Goal: Communication & Community: Answer question/provide support

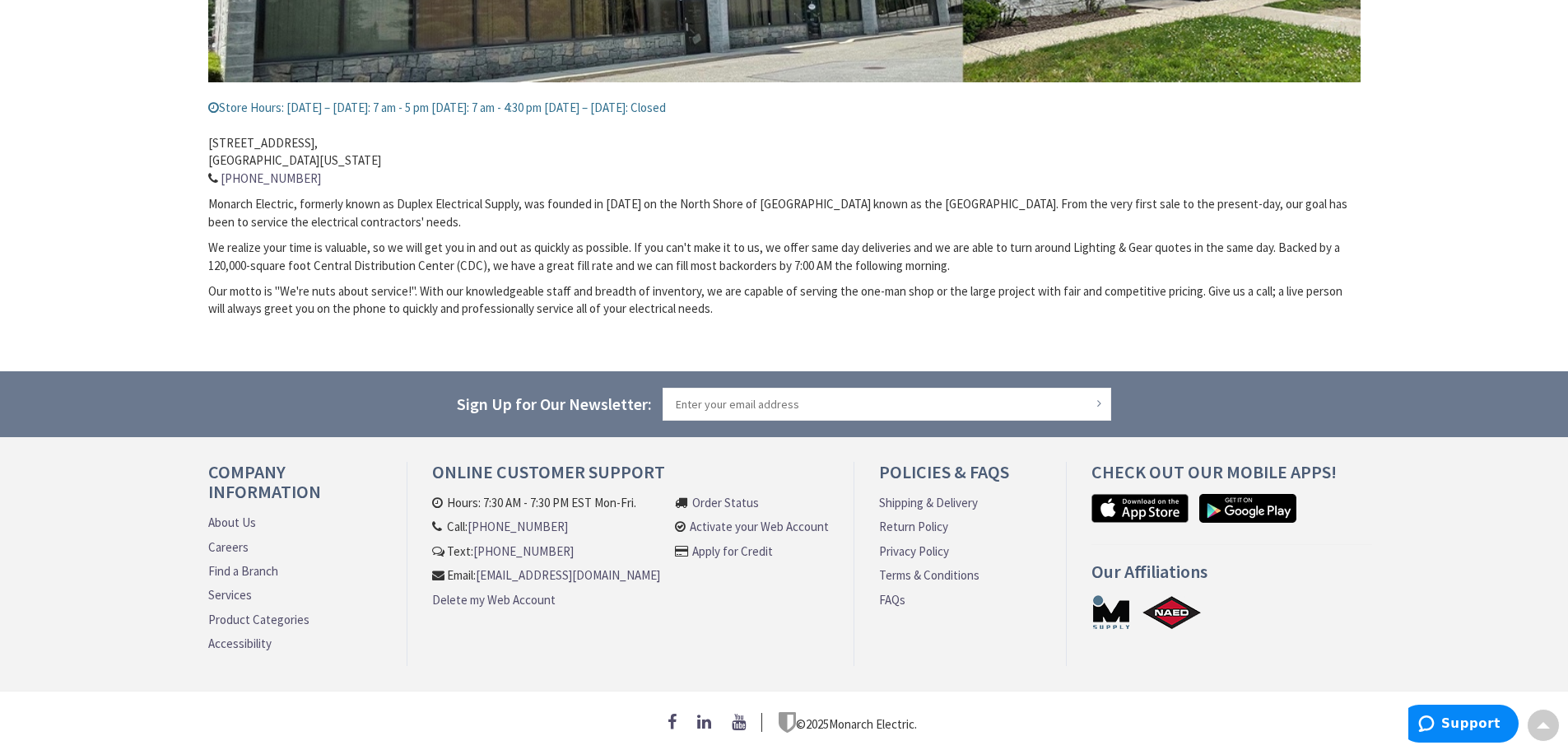
scroll to position [578, 0]
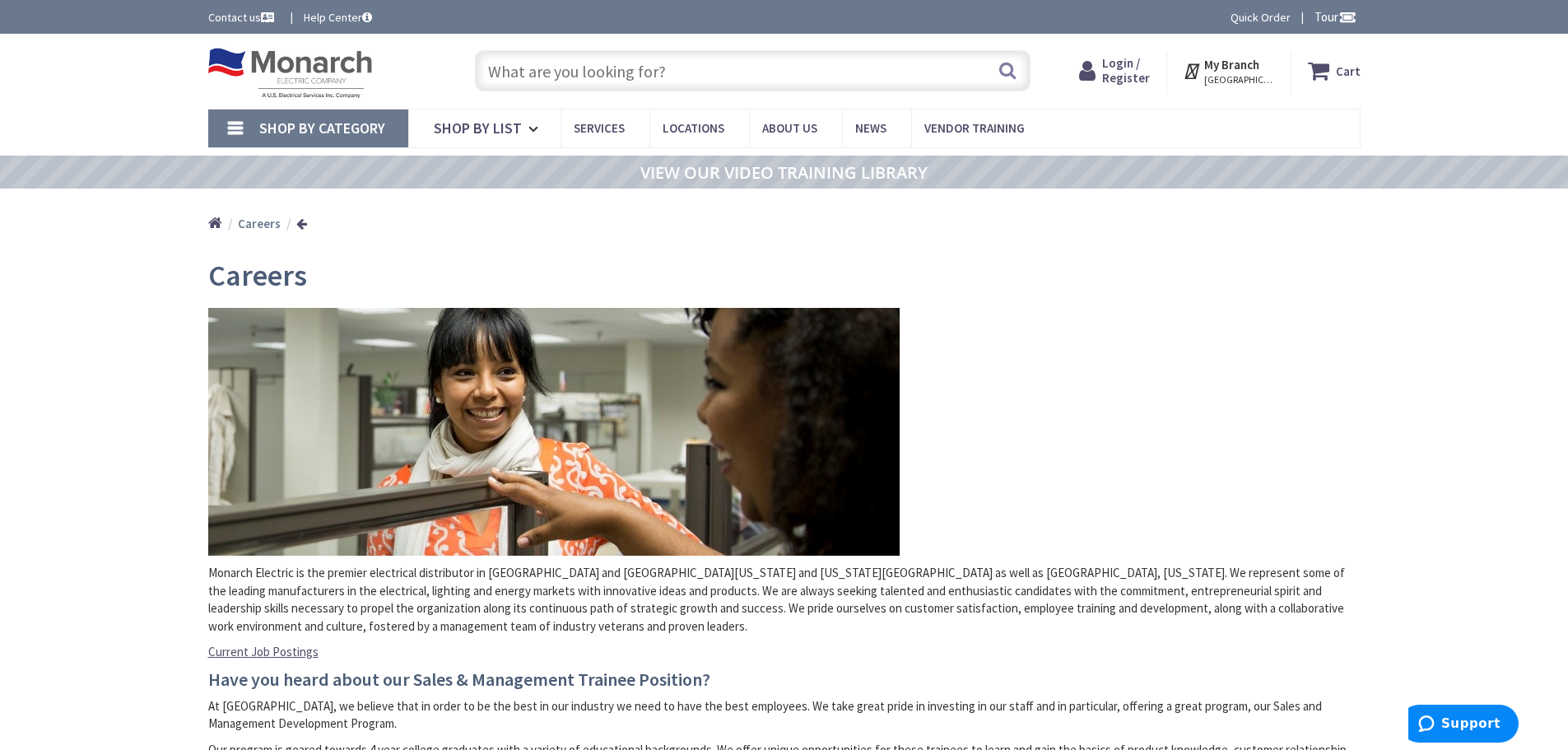
click at [371, 17] on icon at bounding box center [366, 17] width 10 height 12
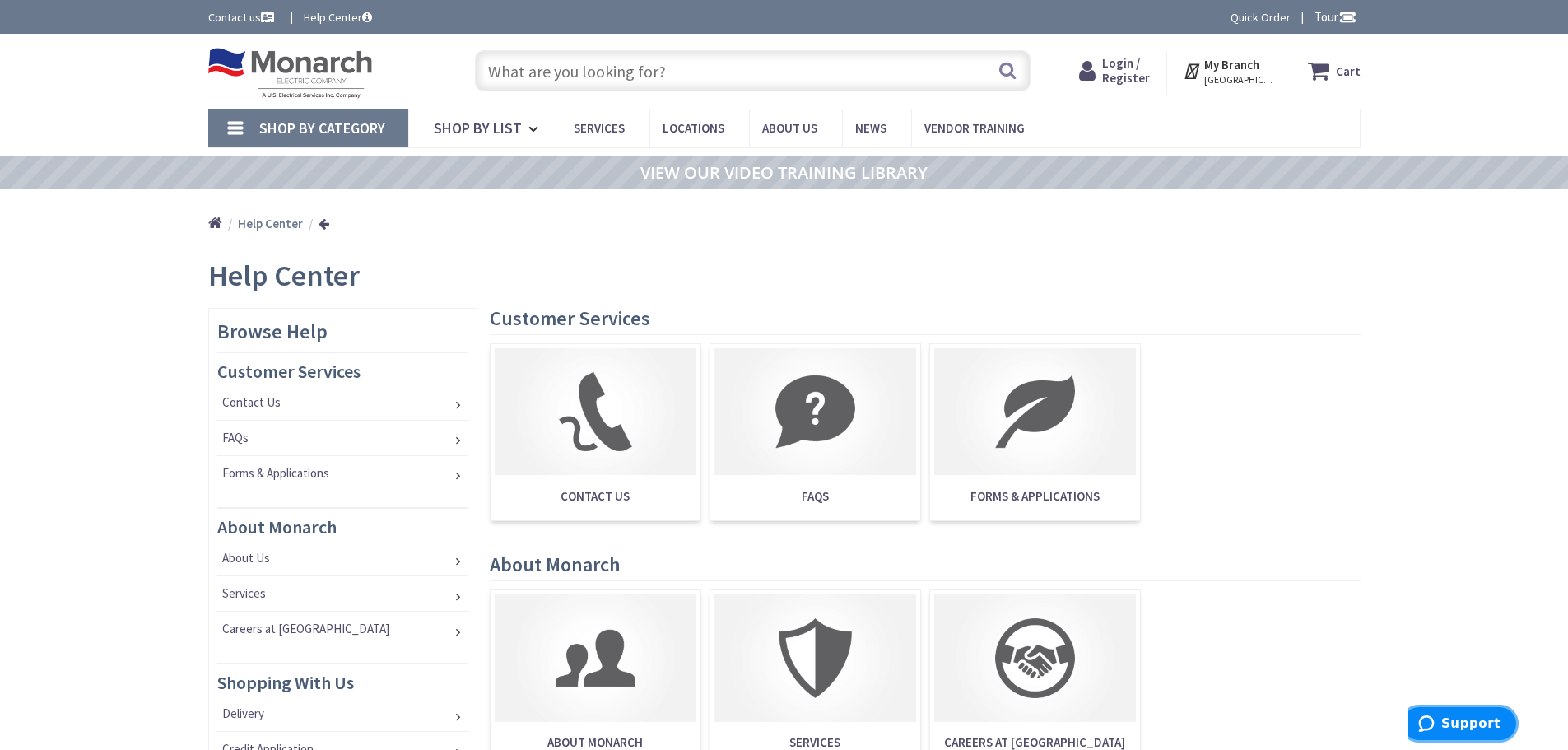
click at [1441, 719] on span "Support" at bounding box center [1429, 724] width 23 height 17
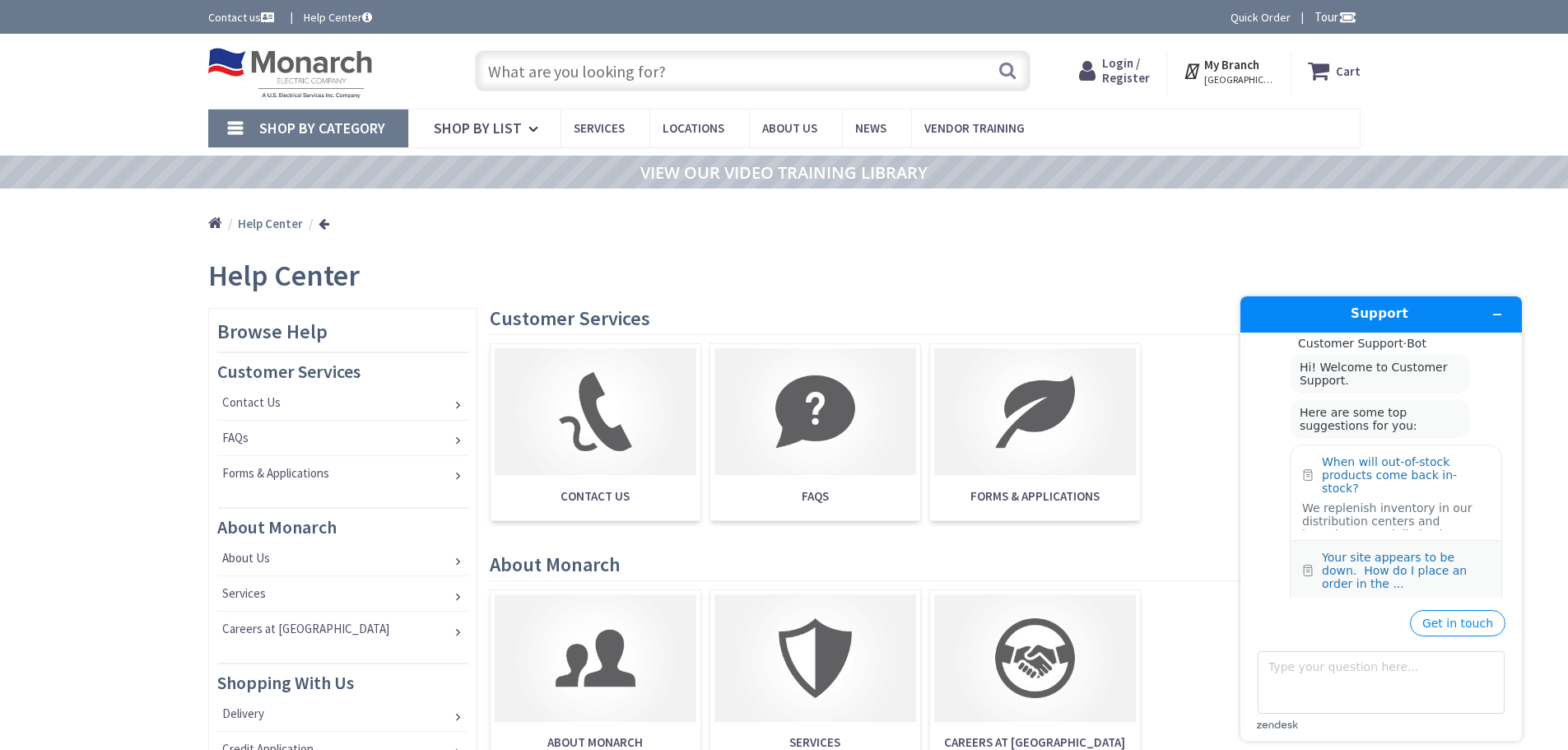
scroll to position [47, 0]
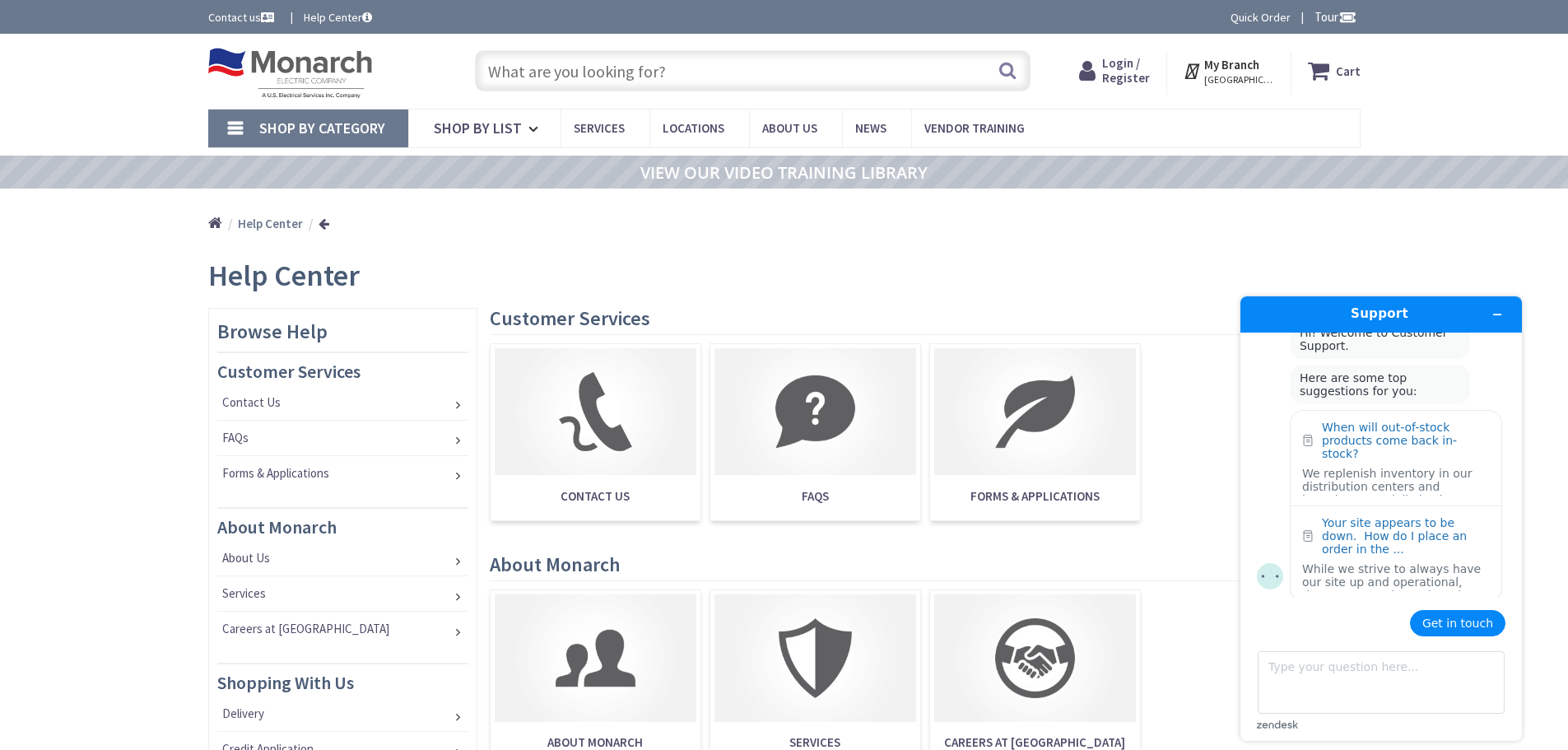
click at [1456, 620] on button "Get in touch" at bounding box center [1457, 624] width 95 height 27
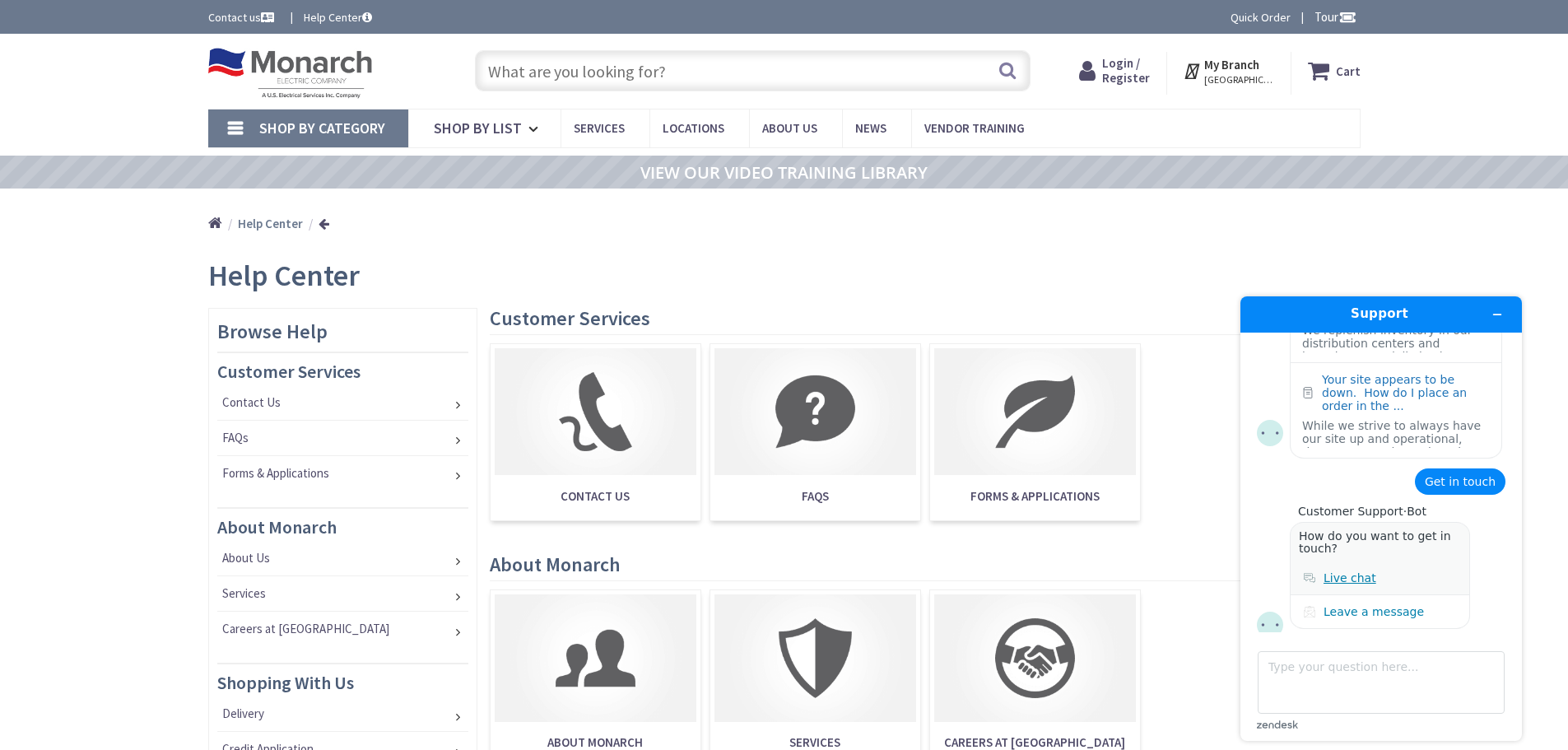
click at [1353, 571] on div "Live chat" at bounding box center [1349, 578] width 52 height 13
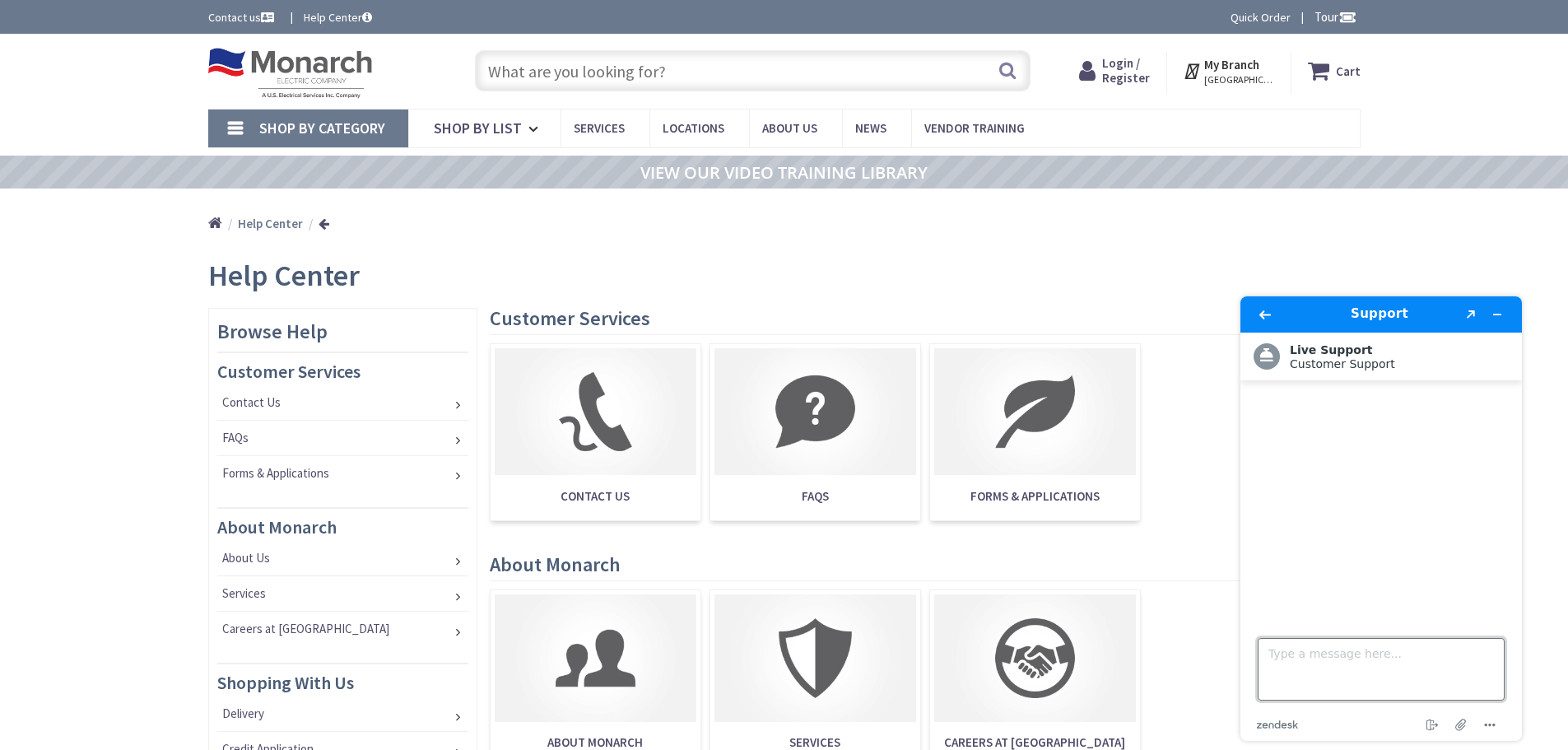
click at [1321, 654] on textarea "Type a message here..." at bounding box center [1380, 669] width 247 height 62
type textarea "Hi,"
click at [1407, 428] on button "Please update your info" at bounding box center [1380, 430] width 248 height 13
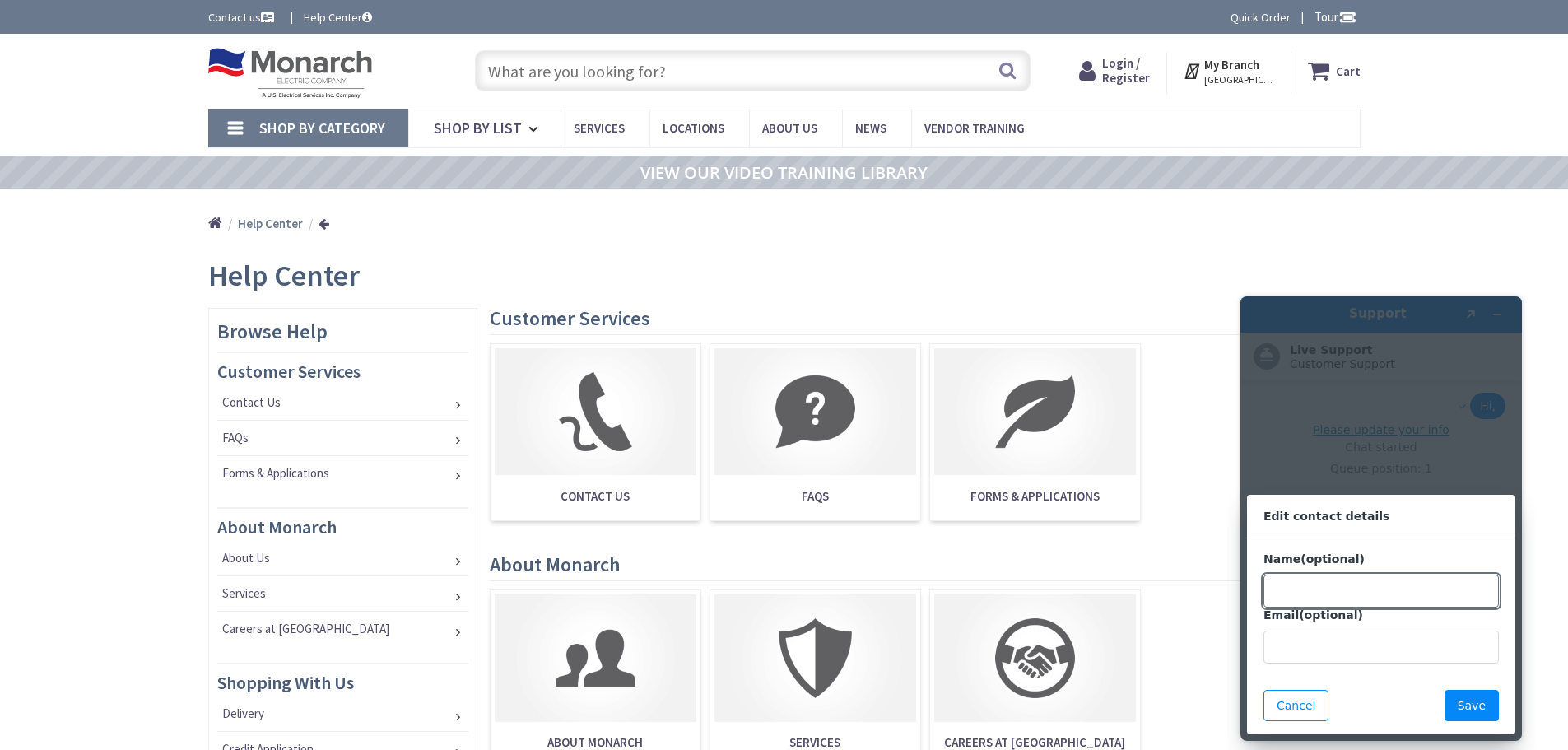
click at [1323, 600] on input "Name (optional)" at bounding box center [1381, 591] width 236 height 33
type input "Moshe B. - Lumenwerx"
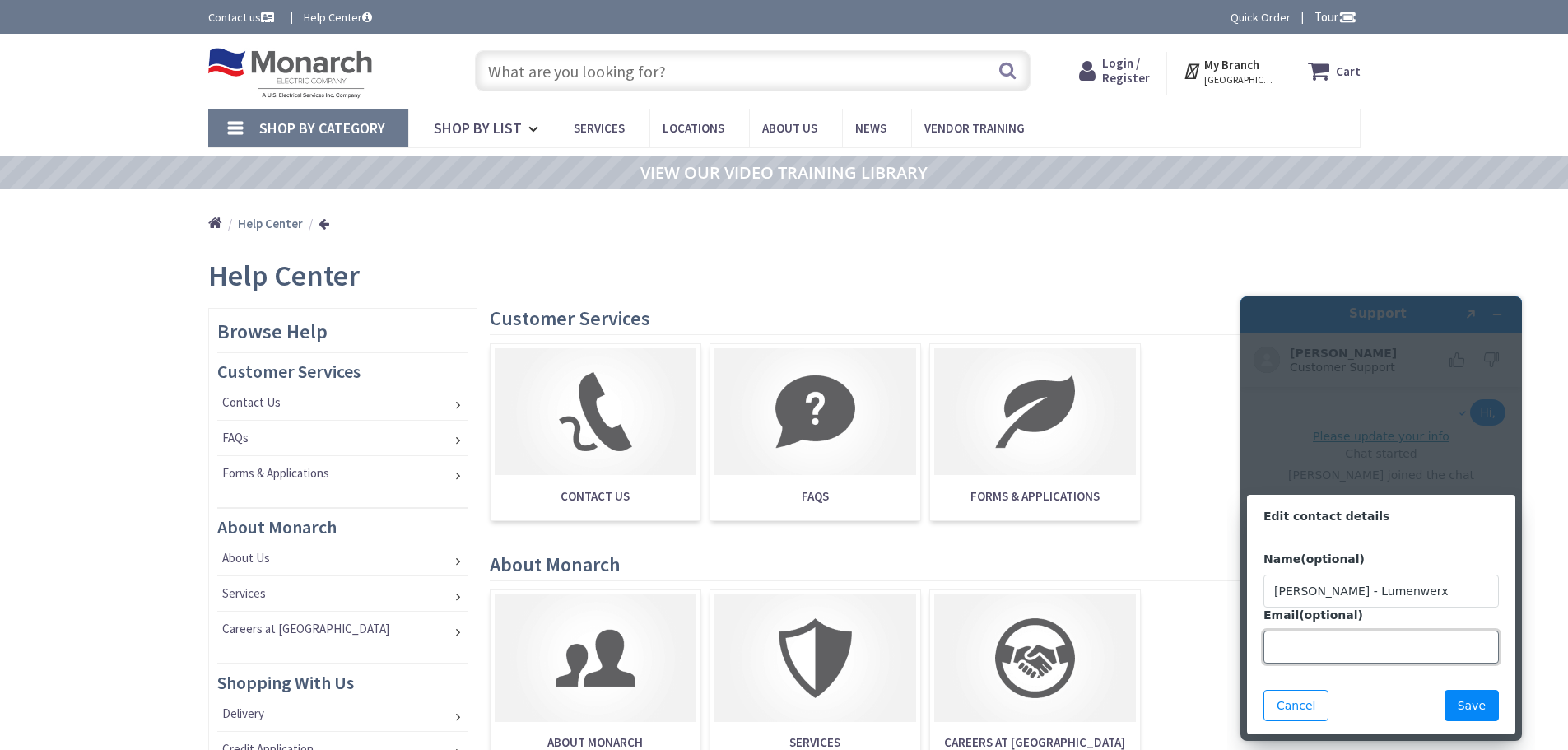
click at [1311, 646] on input "Email (optional)" at bounding box center [1381, 648] width 236 height 33
type input "mosheb@lumenwerx.com"
click at [1478, 703] on button "Save" at bounding box center [1471, 706] width 54 height 32
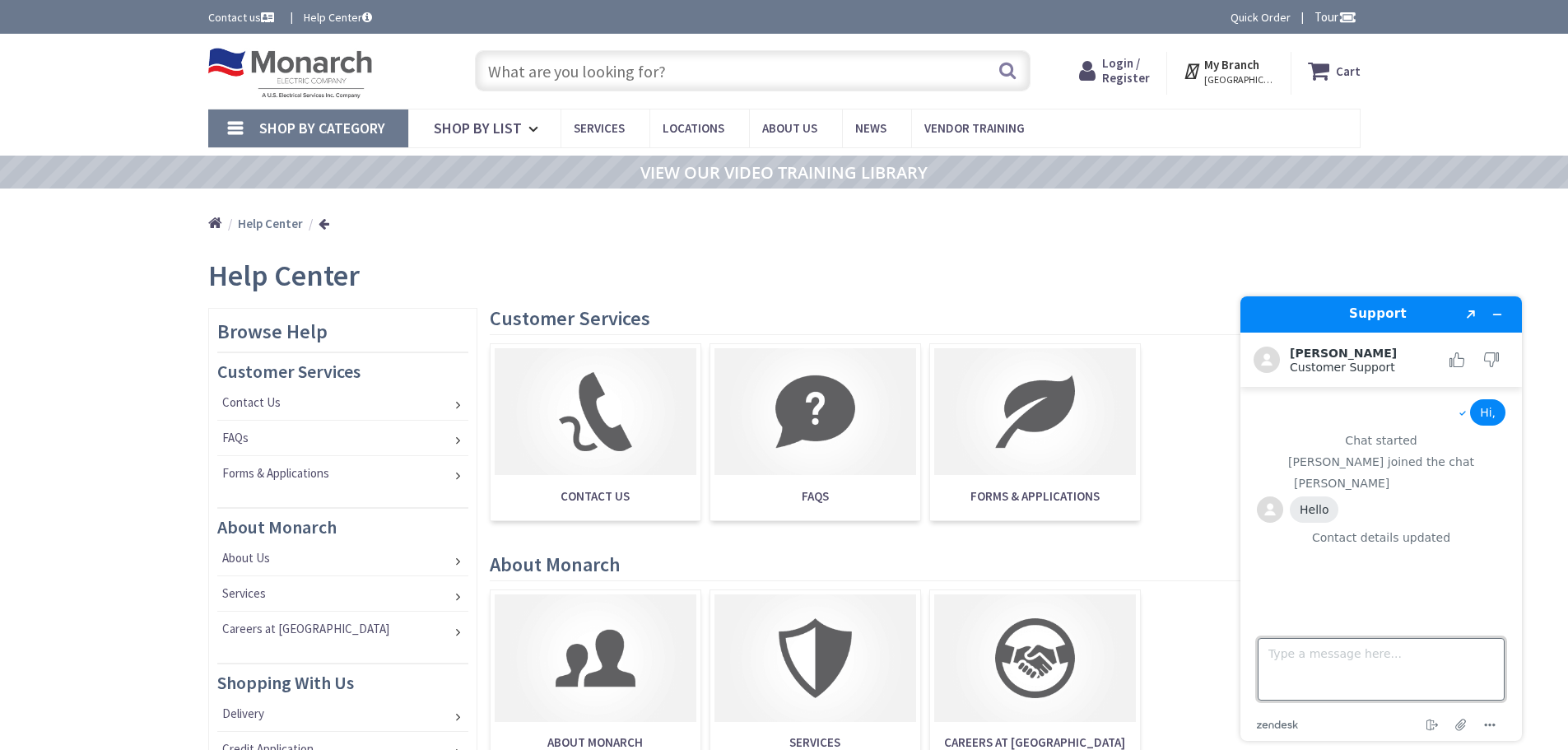
click at [1357, 669] on textarea "Type a message here..." at bounding box center [1380, 669] width 247 height 62
paste textarea "K.MI"
type textarea "Hi Manny, We shipped a package to your office this summer, and tracking shows i…"
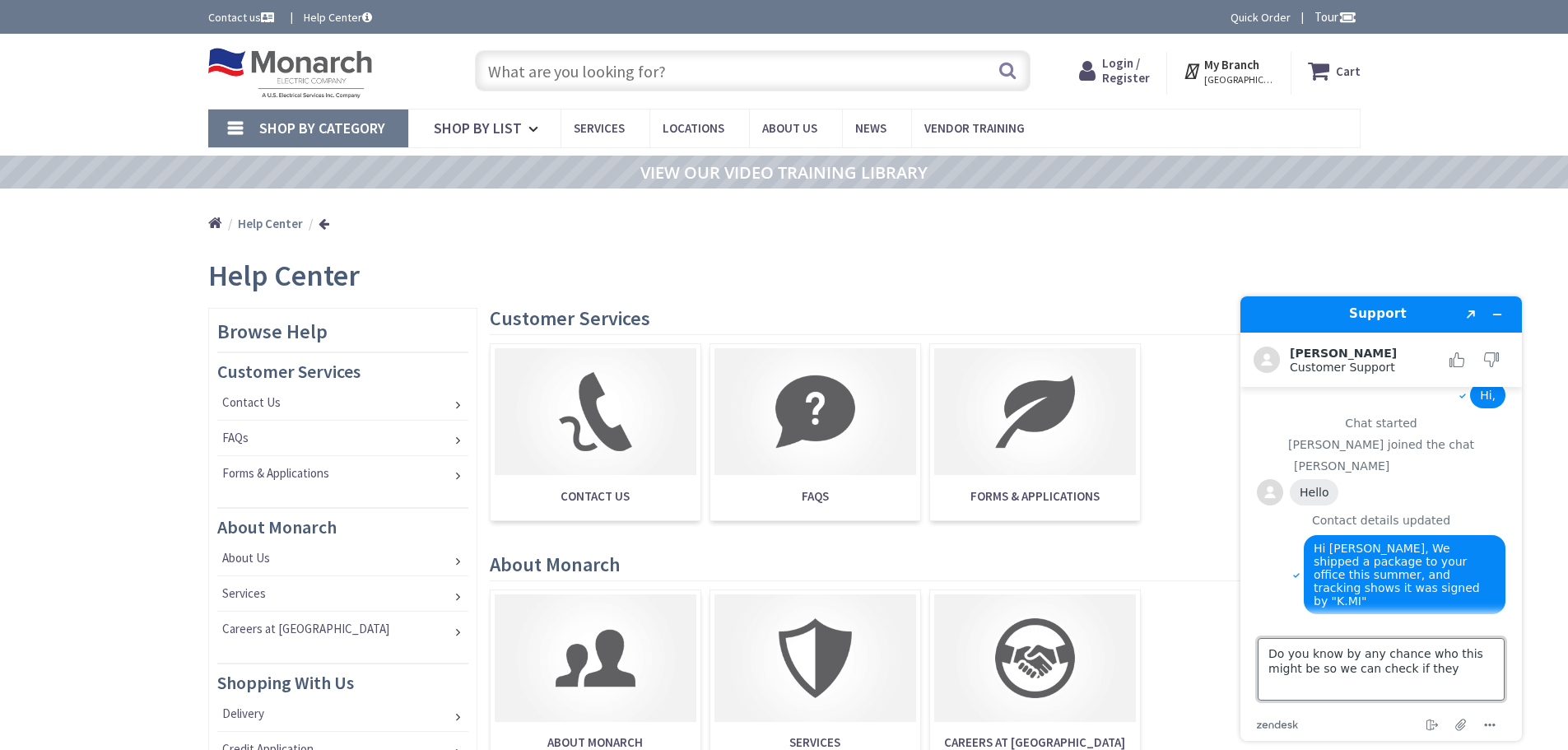
scroll to position [22, 0]
type textarea "Do you know by any chance who this might be so we can check if they saw the pac…"
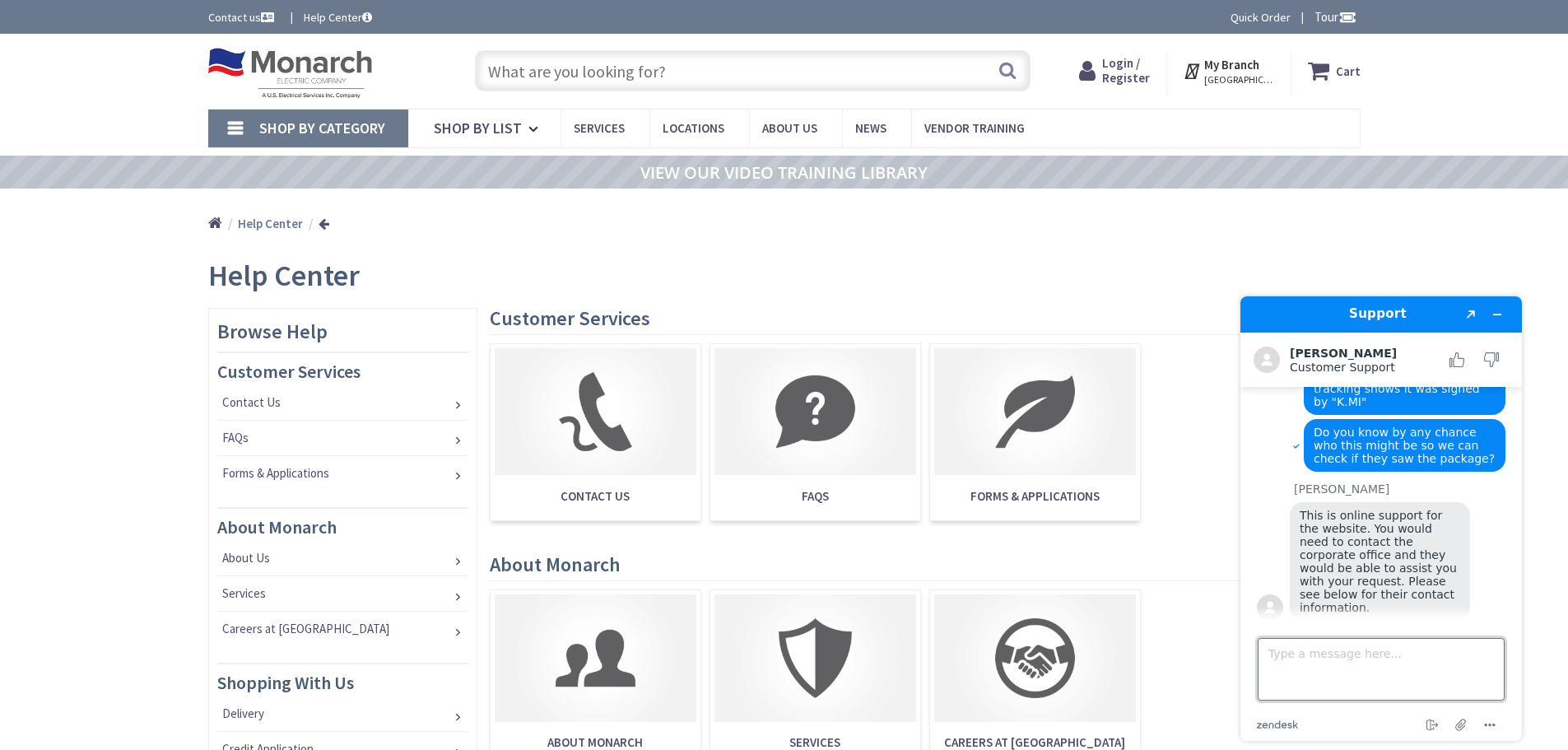
scroll to position [440, 0]
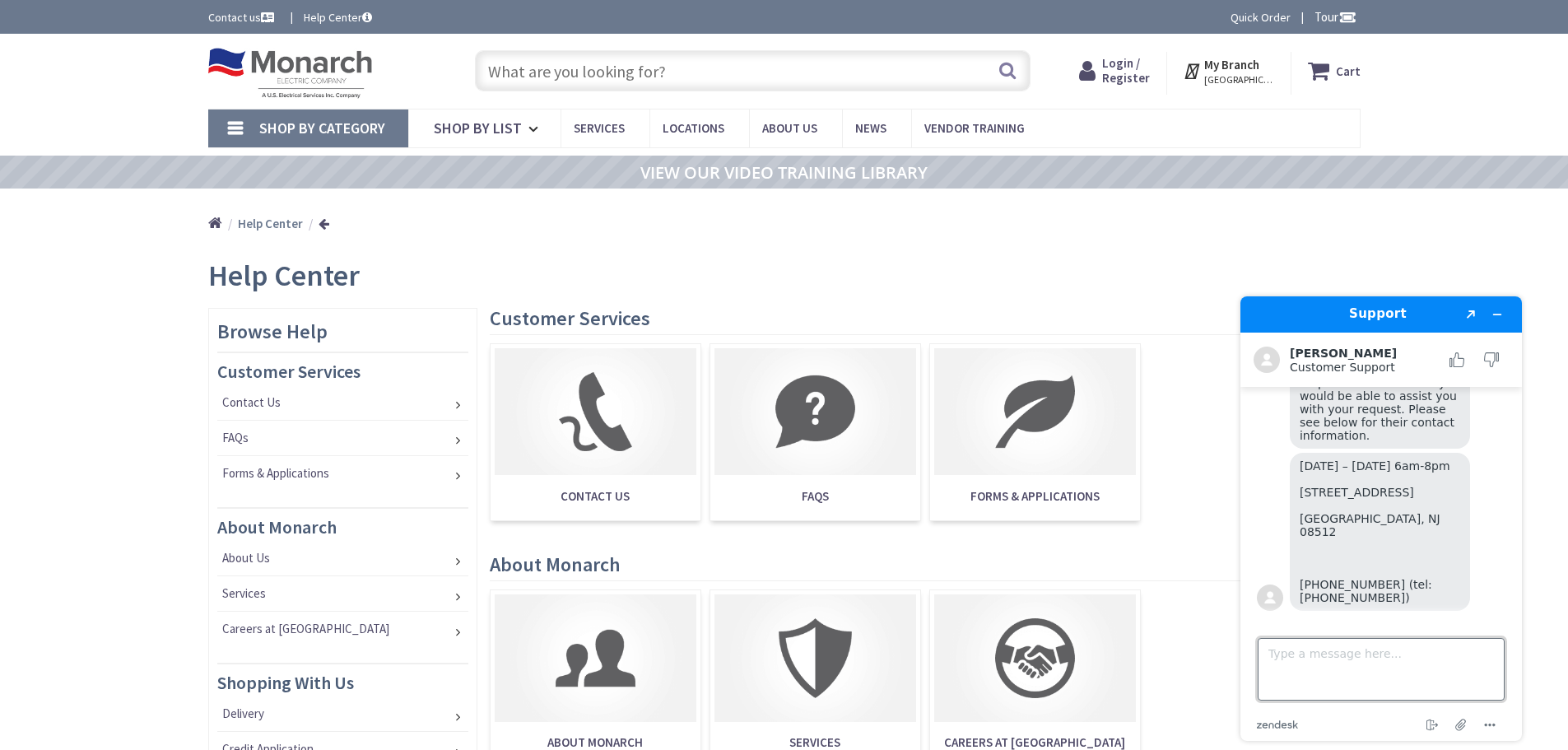
click at [1331, 665] on textarea "Type a message here..." at bounding box center [1380, 669] width 247 height 62
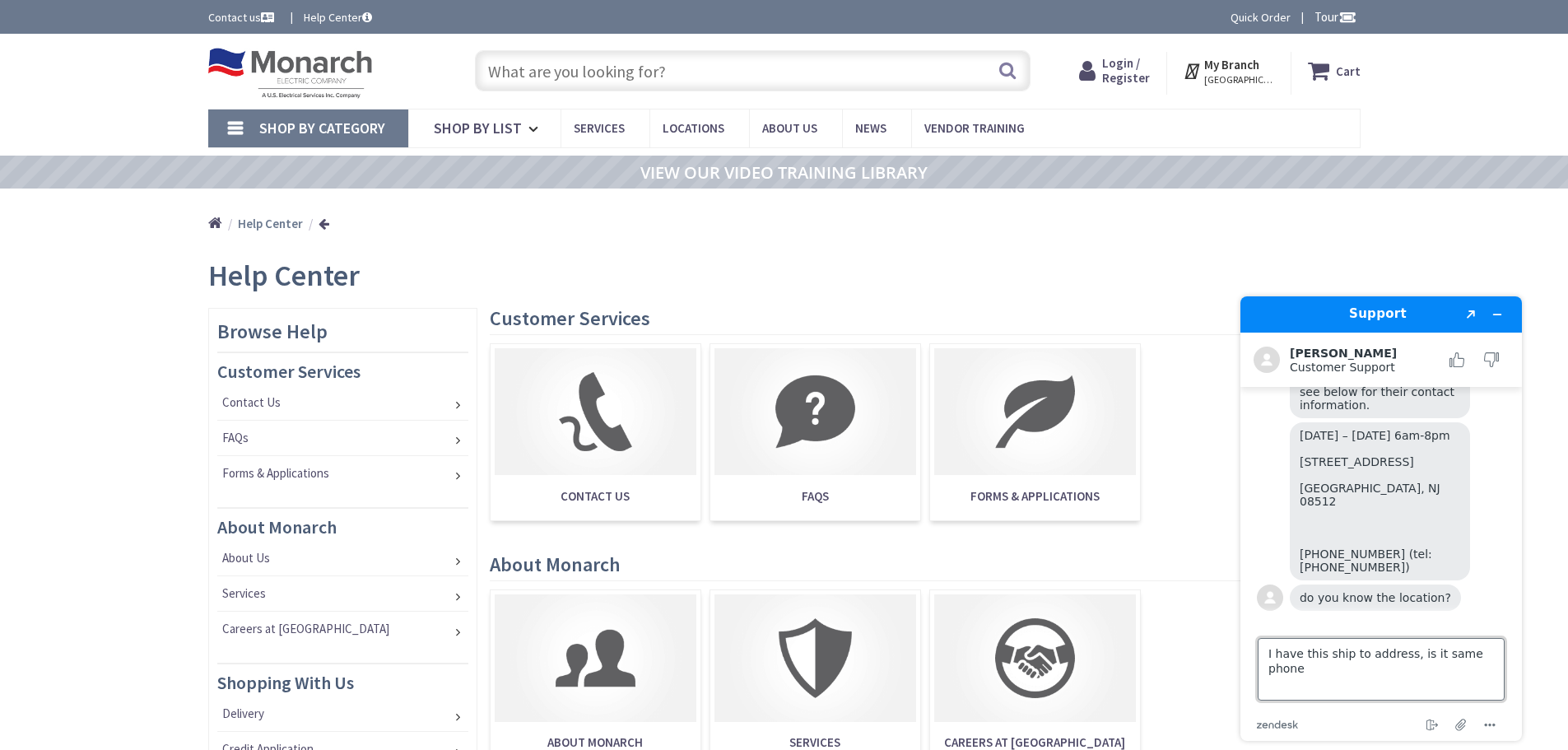
scroll to position [471, 0]
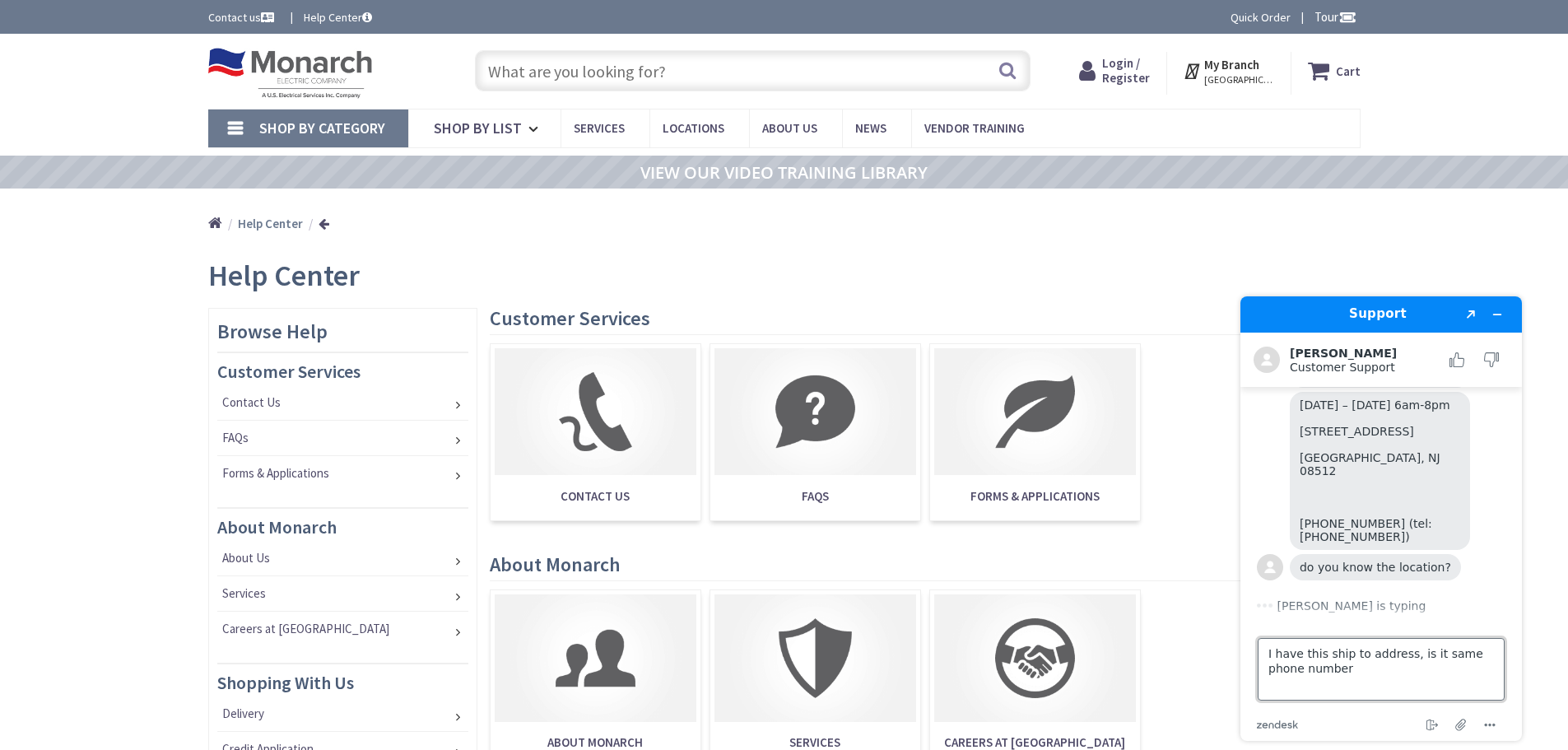
type textarea "I have this ship to address, is it same phone number?"
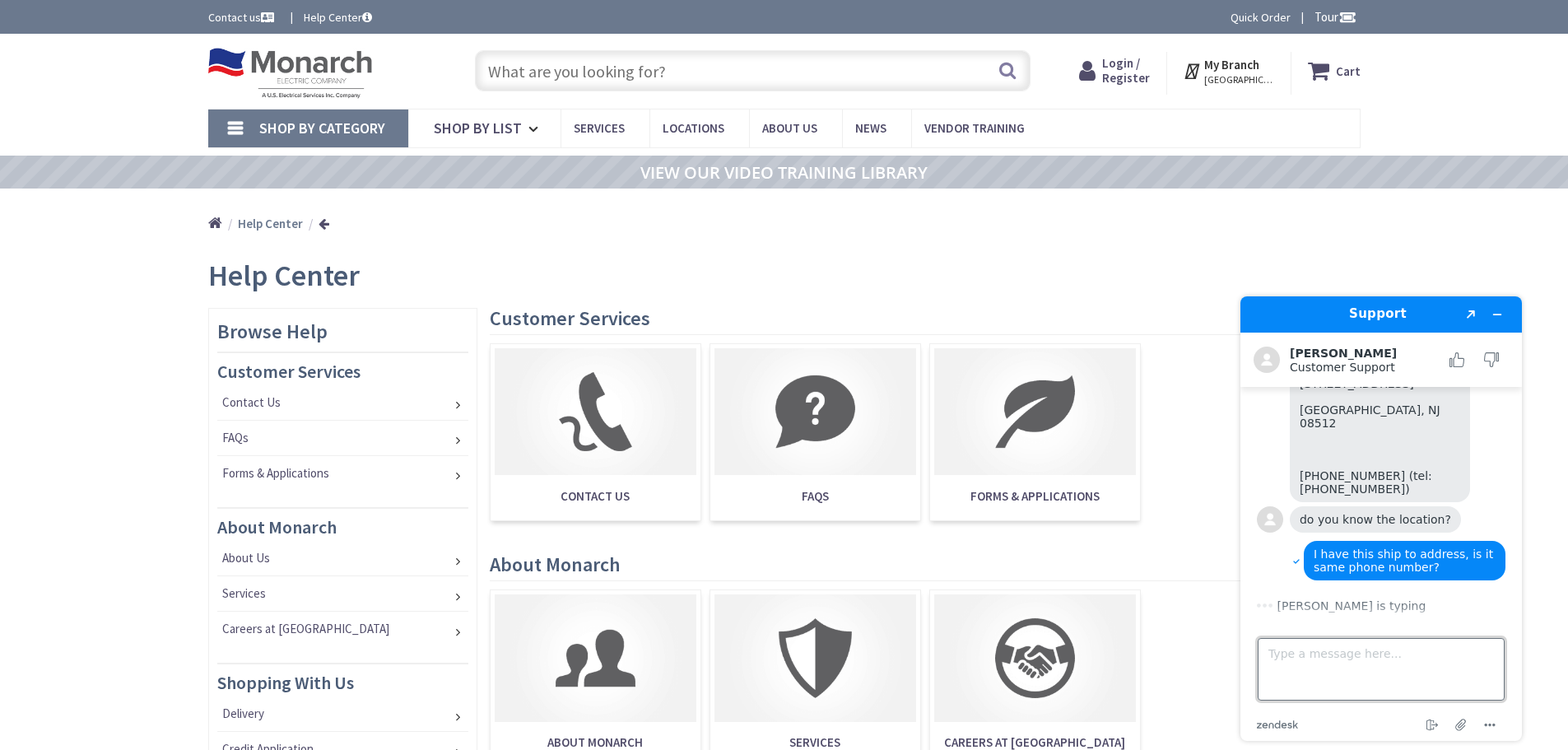
paste textarea "MONARCH ELECTRIC HAUP 95 Seaview Blvd #101 PORT WASHINGTON NY 11050-4619"
type textarea "MONARCH ELECTRIC HAUP 95 Seaview Blvd #101 PORT WASHINGTON NY 11050-4619"
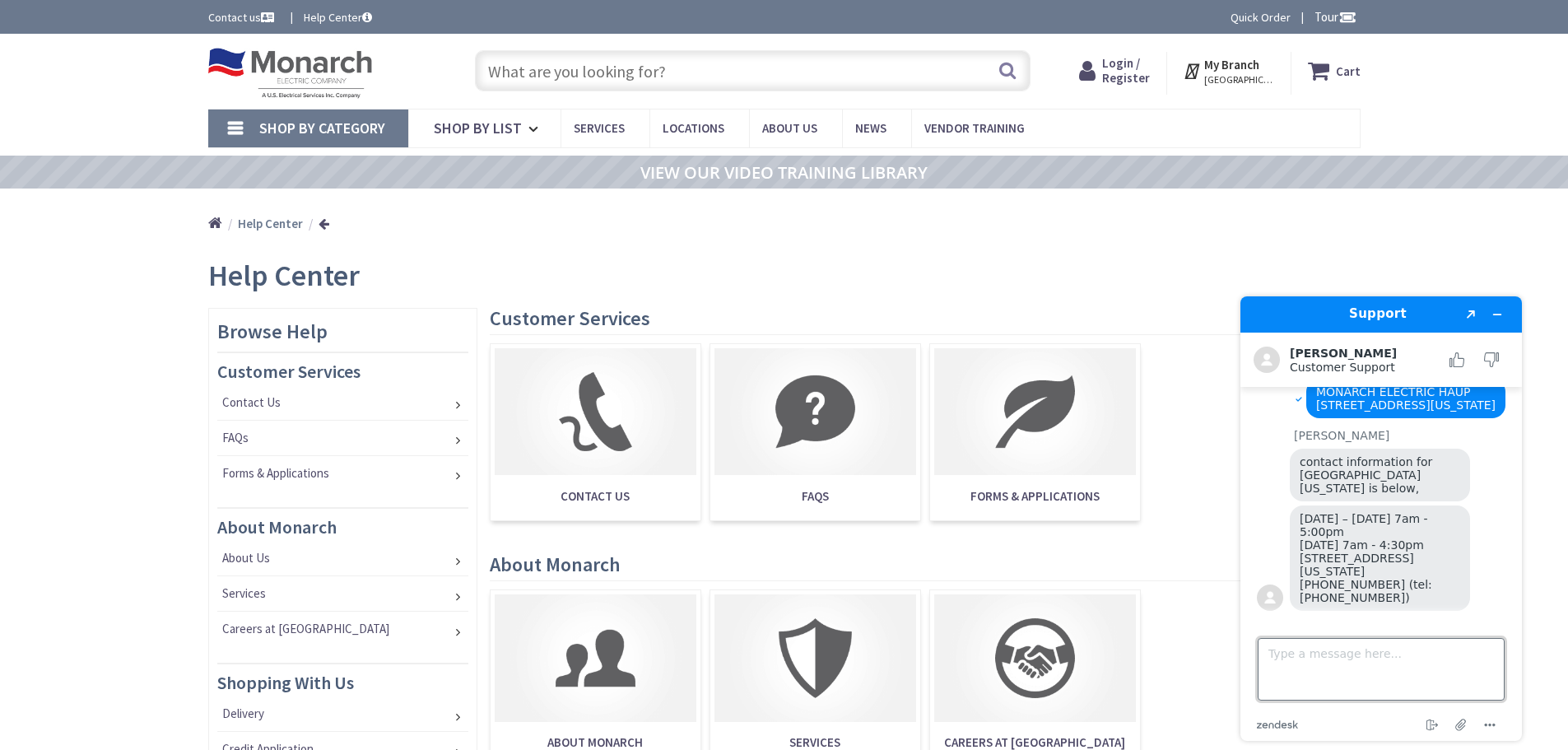
scroll to position [784, 0]
type textarea "thanks"
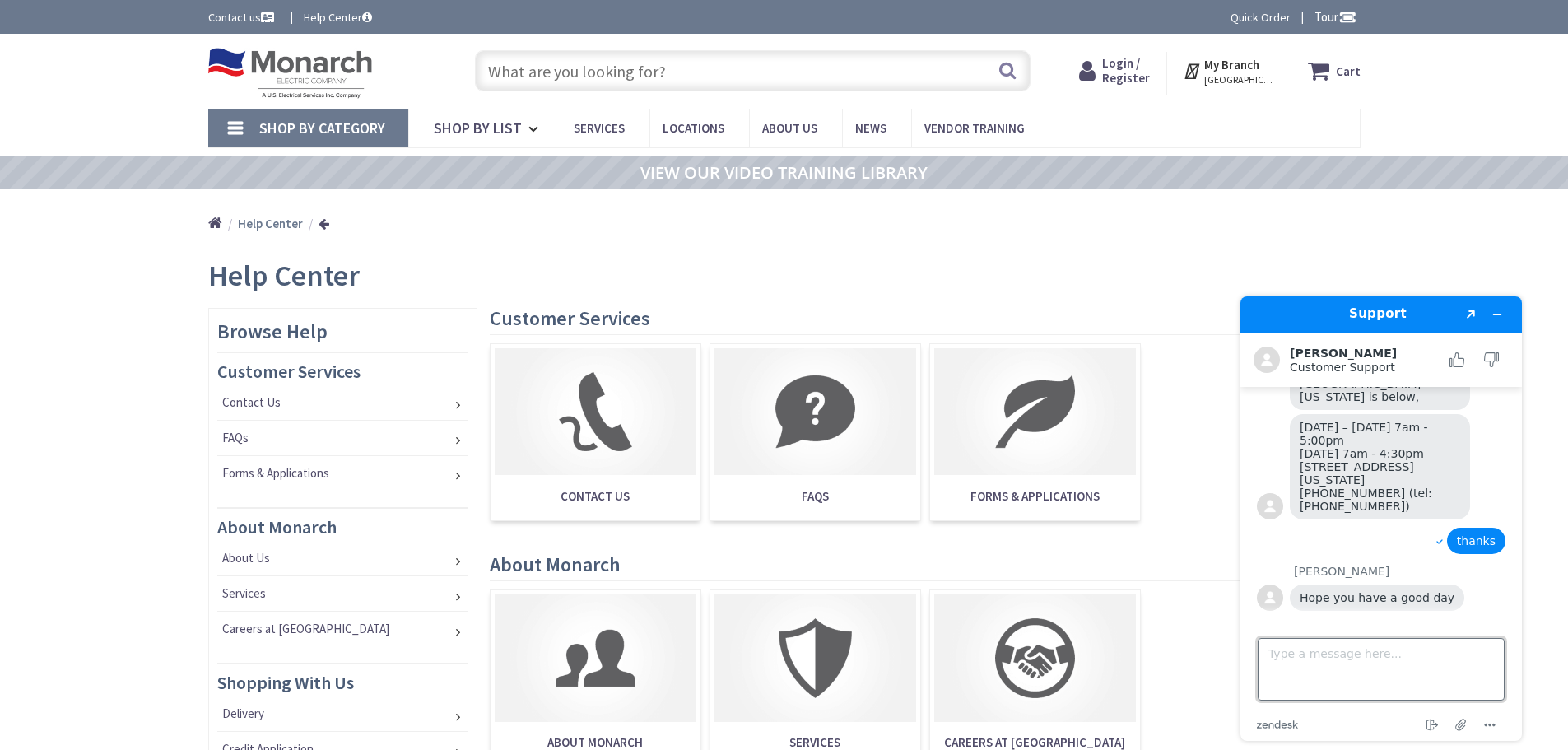
scroll to position [878, 0]
type textarea "thanks you too"
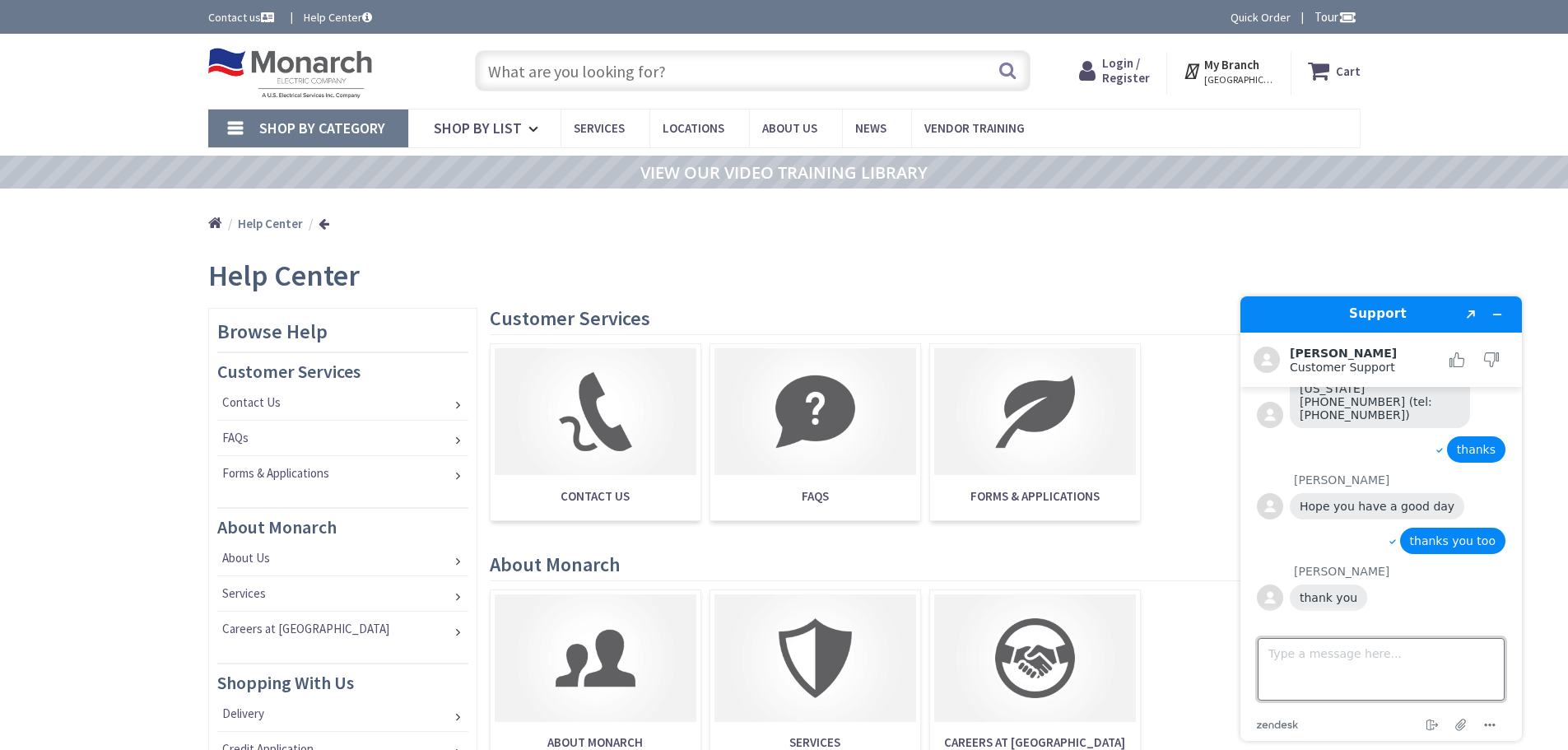
scroll to position [972, 0]
